Goal: Task Accomplishment & Management: Manage account settings

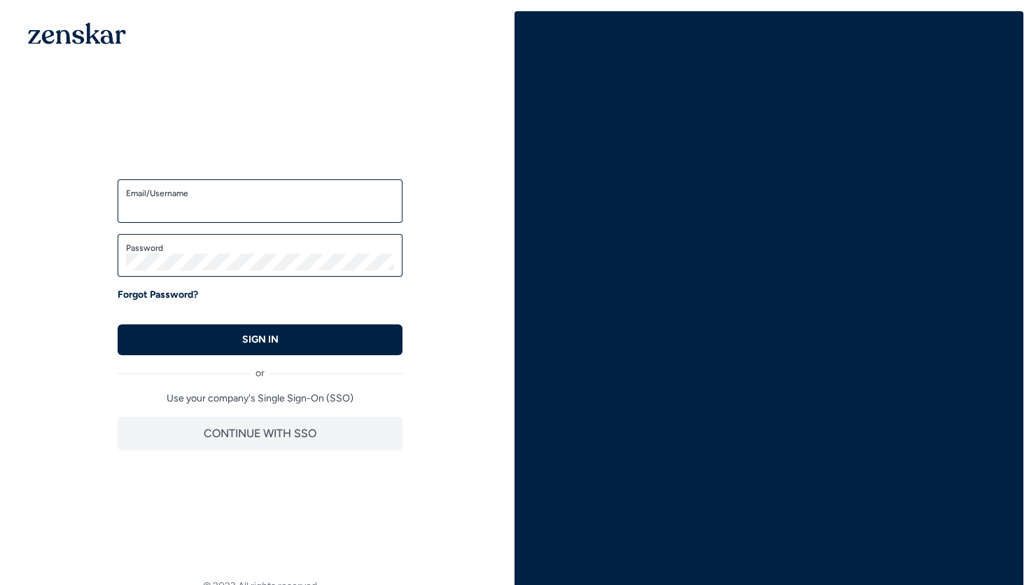
type input "**********"
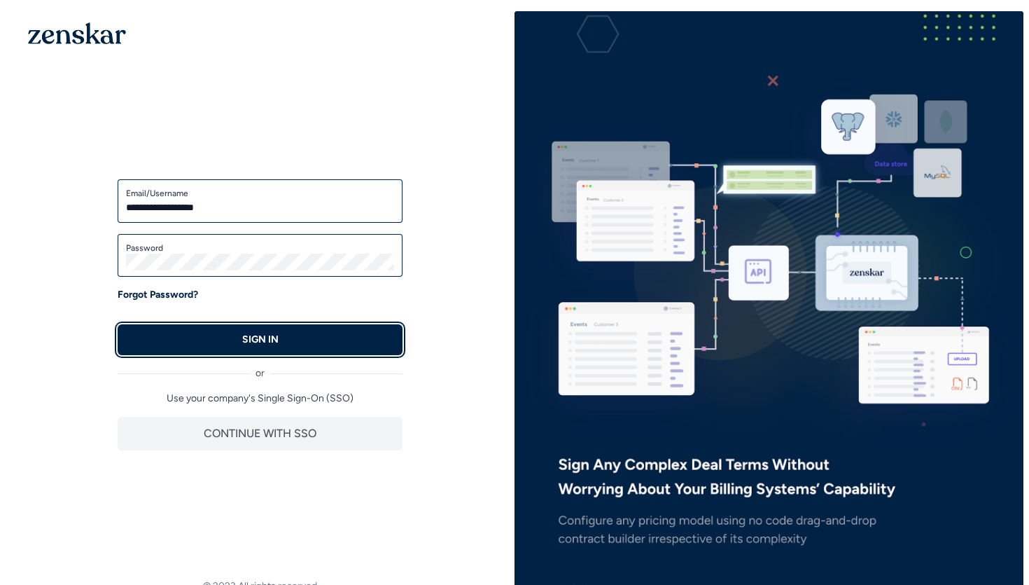
click at [252, 327] on button "SIGN IN" at bounding box center [260, 339] width 285 height 31
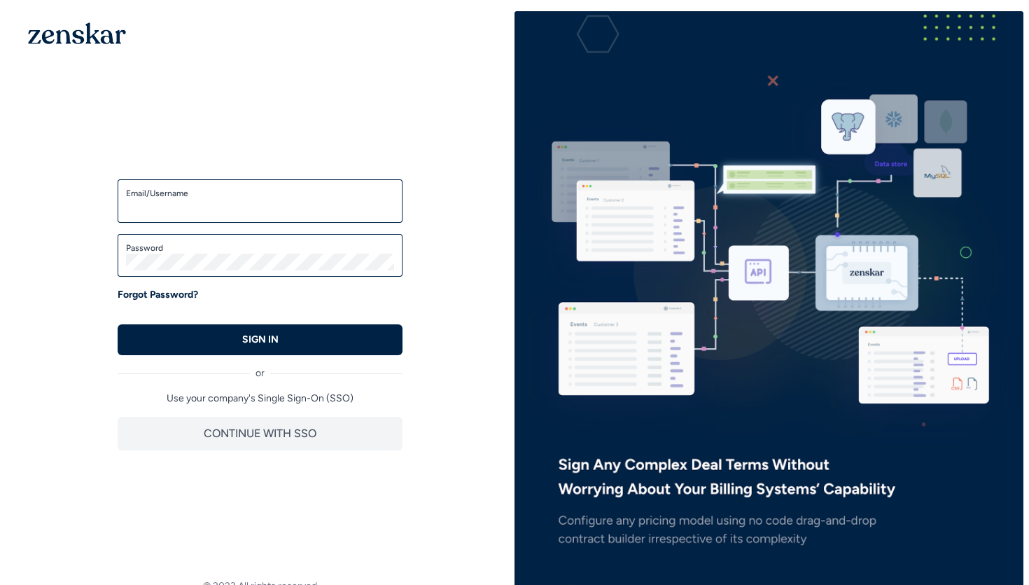
type input "**********"
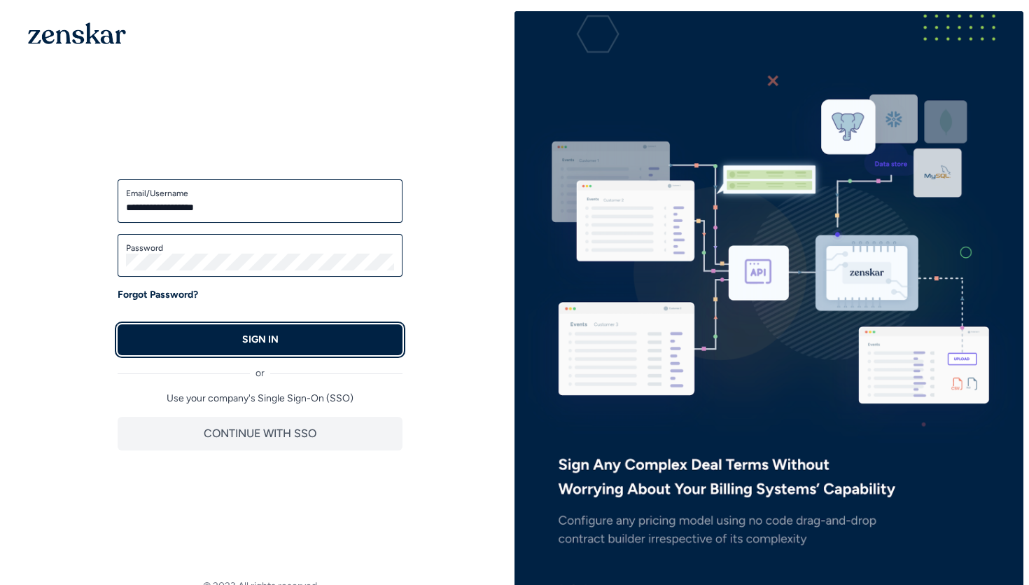
click at [350, 344] on button "SIGN IN" at bounding box center [260, 339] width 285 height 31
